Goal: Task Accomplishment & Management: Manage account settings

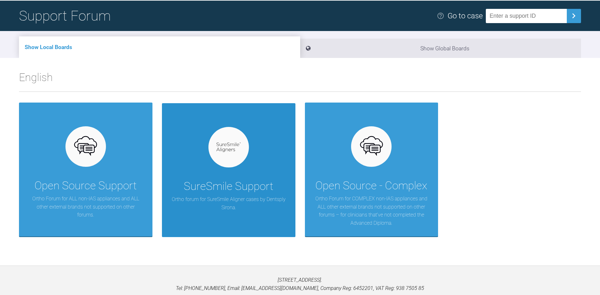
scroll to position [66, 0]
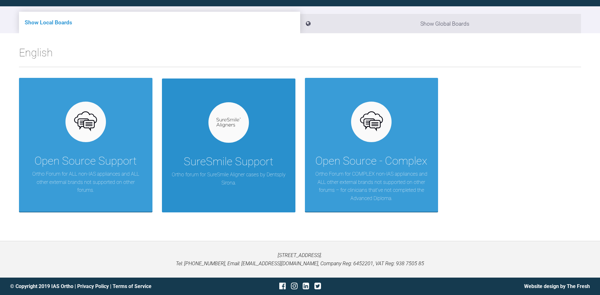
click at [240, 167] on div "SureSmile Support" at bounding box center [228, 162] width 89 height 18
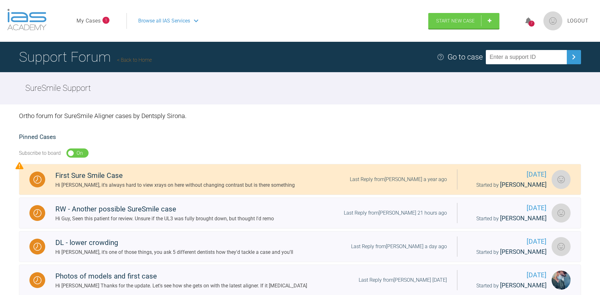
click at [97, 20] on link "My Cases" at bounding box center [88, 21] width 24 height 8
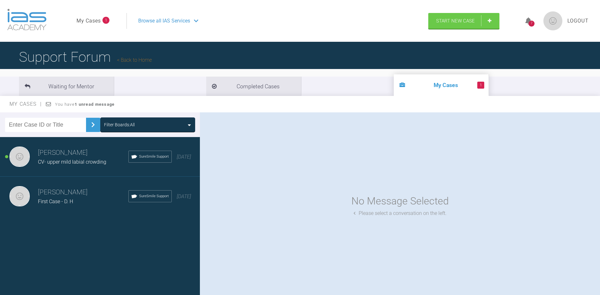
click at [55, 159] on span "CV- upper mild labial crowding" at bounding box center [72, 162] width 68 height 6
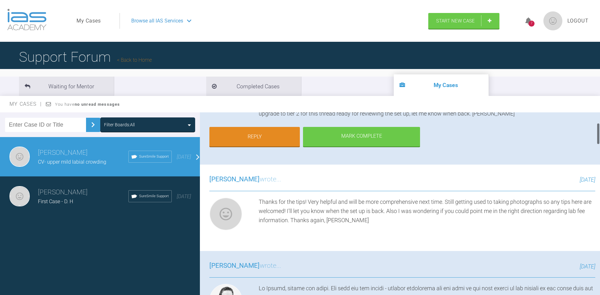
scroll to position [16, 0]
